Goal: Information Seeking & Learning: Learn about a topic

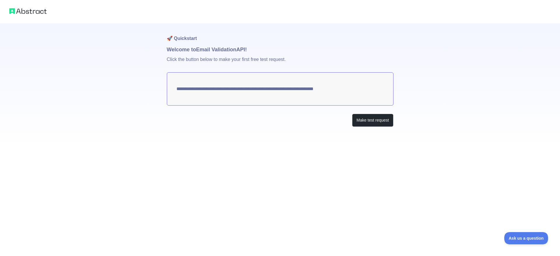
click at [275, 92] on textarea "**********" at bounding box center [280, 88] width 226 height 33
click at [360, 120] on button "Make test request" at bounding box center [372, 120] width 41 height 13
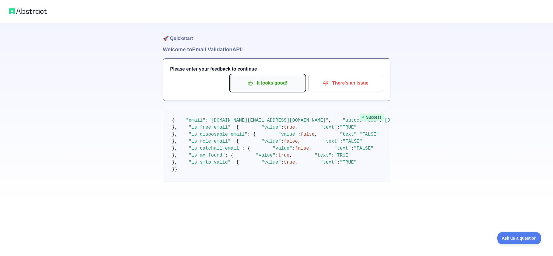
click at [254, 87] on p "It looks good!" at bounding box center [268, 83] width 66 height 10
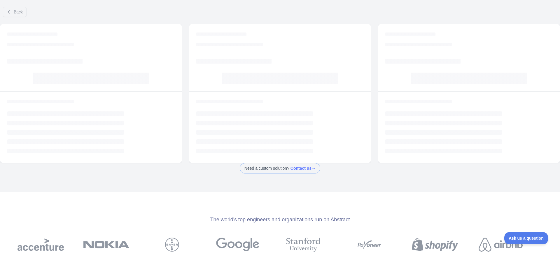
click at [31, 14] on div "Back" at bounding box center [280, 11] width 560 height 19
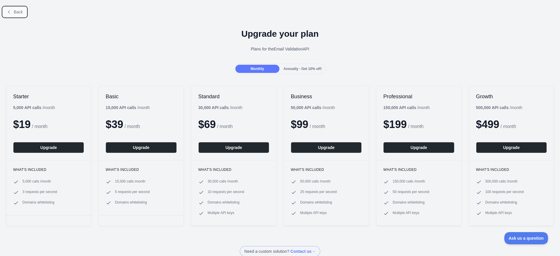
click at [23, 16] on button "Back" at bounding box center [15, 12] width 24 height 10
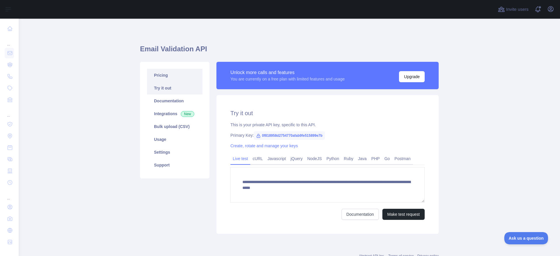
click at [162, 77] on link "Pricing" at bounding box center [174, 75] width 55 height 13
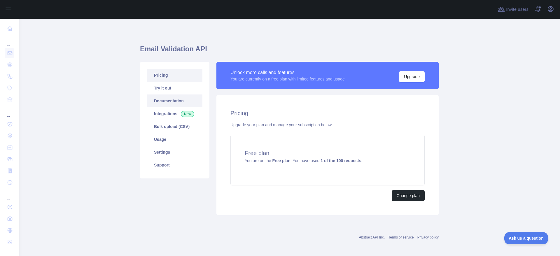
click at [168, 99] on link "Documentation" at bounding box center [174, 100] width 55 height 13
click at [162, 135] on link "Usage" at bounding box center [174, 139] width 55 height 13
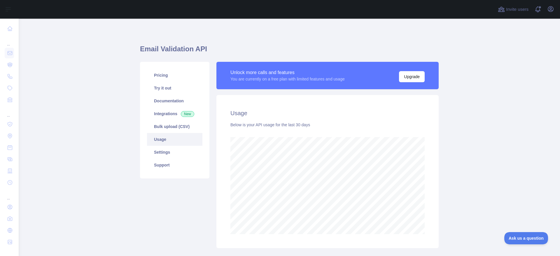
scroll to position [237, 534]
click at [159, 147] on link "Settings" at bounding box center [174, 152] width 55 height 13
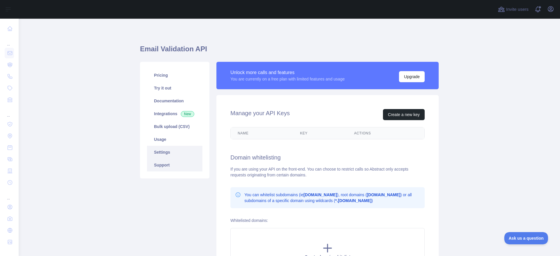
click at [162, 163] on link "Support" at bounding box center [174, 165] width 55 height 13
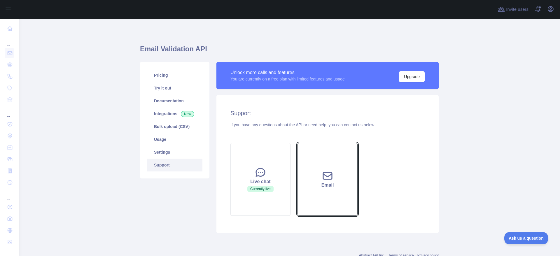
click at [323, 172] on icon at bounding box center [327, 175] width 9 height 7
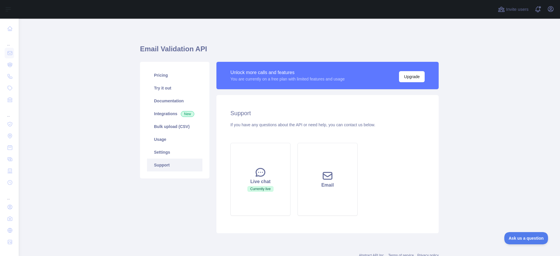
click at [398, 29] on div "Email Validation API Pricing Try it out Documentation Integrations New Bulk upl…" at bounding box center [289, 148] width 298 height 258
click at [165, 74] on link "Pricing" at bounding box center [174, 75] width 55 height 13
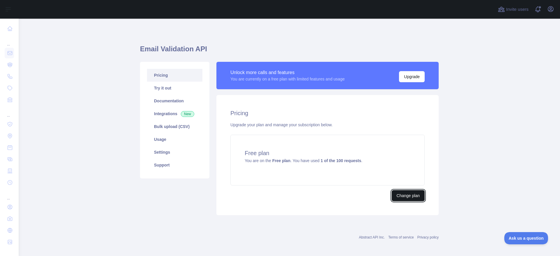
click at [397, 196] on button "Change plan" at bounding box center [407, 195] width 33 height 11
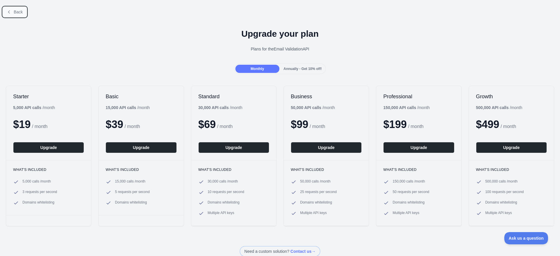
click at [14, 10] on span "Back" at bounding box center [18, 12] width 9 height 5
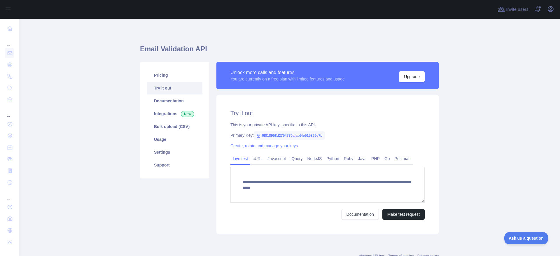
click at [174, 82] on link "Try it out" at bounding box center [174, 88] width 55 height 13
click at [154, 98] on link "Documentation" at bounding box center [174, 100] width 55 height 13
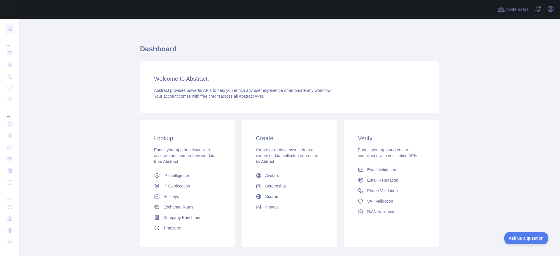
click at [148, 89] on div "Welcome to Abstract. Abstract provides powerful APIs to help you enrich any use…" at bounding box center [289, 87] width 298 height 52
